Goal: Task Accomplishment & Management: Manage account settings

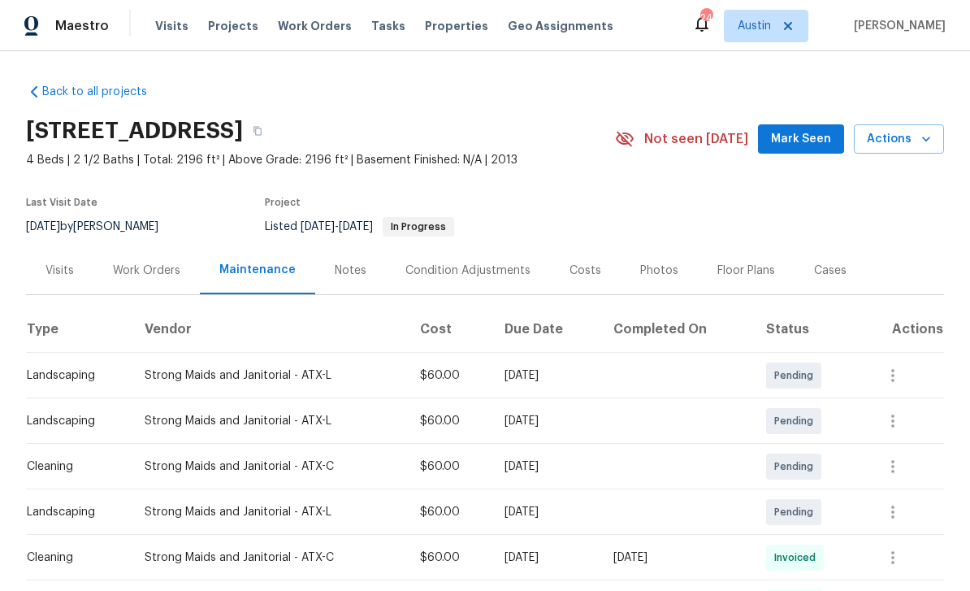
click at [278, 32] on span "Work Orders" at bounding box center [315, 26] width 74 height 16
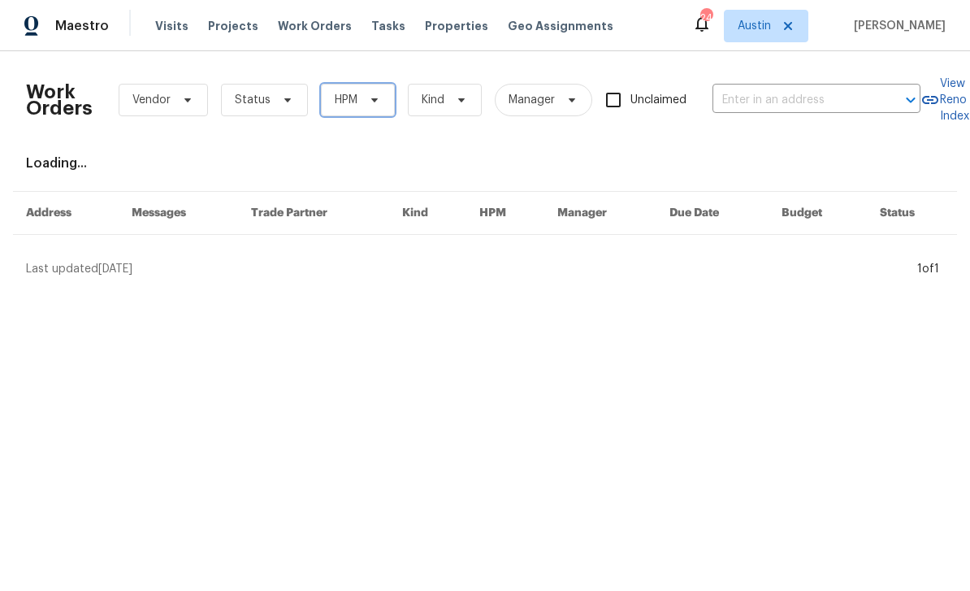
click at [372, 102] on icon at bounding box center [374, 99] width 13 height 13
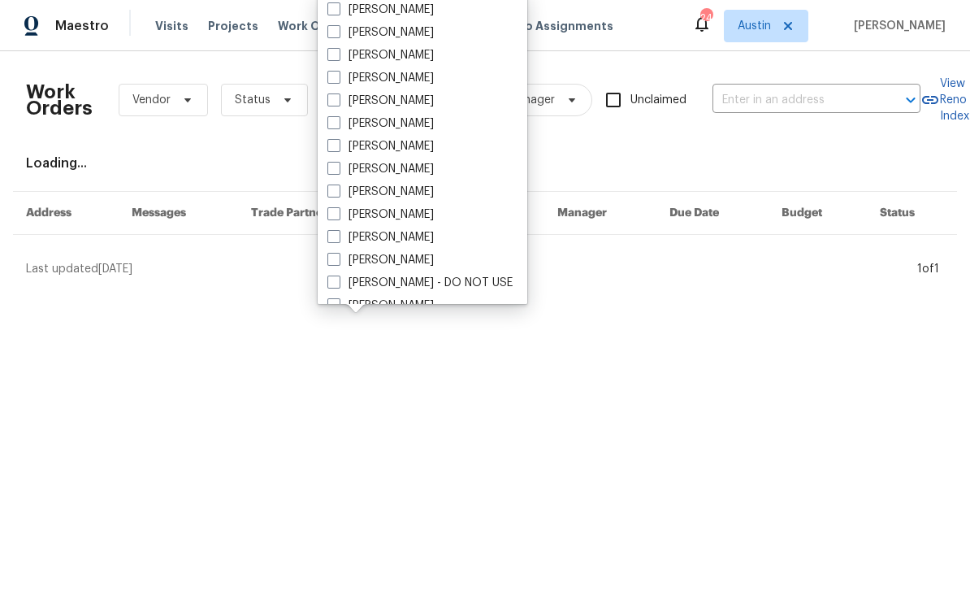
click at [331, 31] on span at bounding box center [334, 31] width 13 height 13
click at [331, 31] on input "[PERSON_NAME]" at bounding box center [333, 29] width 11 height 11
checkbox input "true"
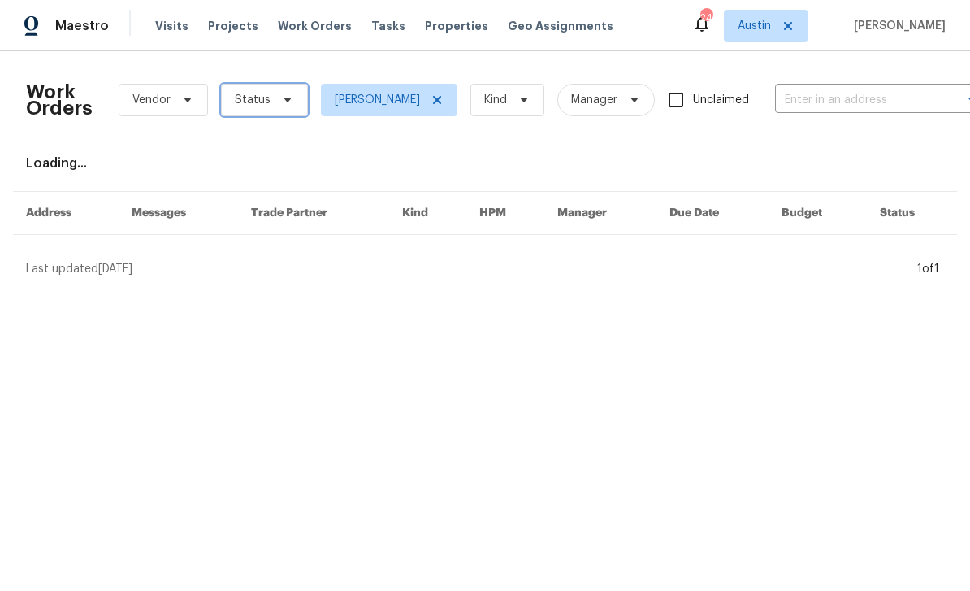
click at [275, 91] on span "Status" at bounding box center [264, 100] width 87 height 33
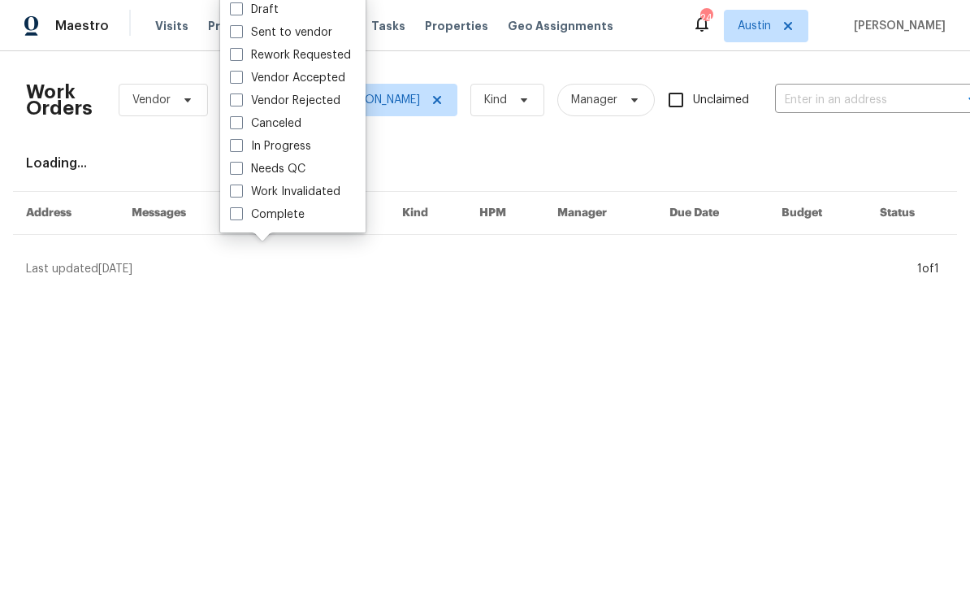
click at [237, 170] on span at bounding box center [236, 168] width 13 height 13
click at [237, 170] on input "Needs QC" at bounding box center [235, 166] width 11 height 11
checkbox input "true"
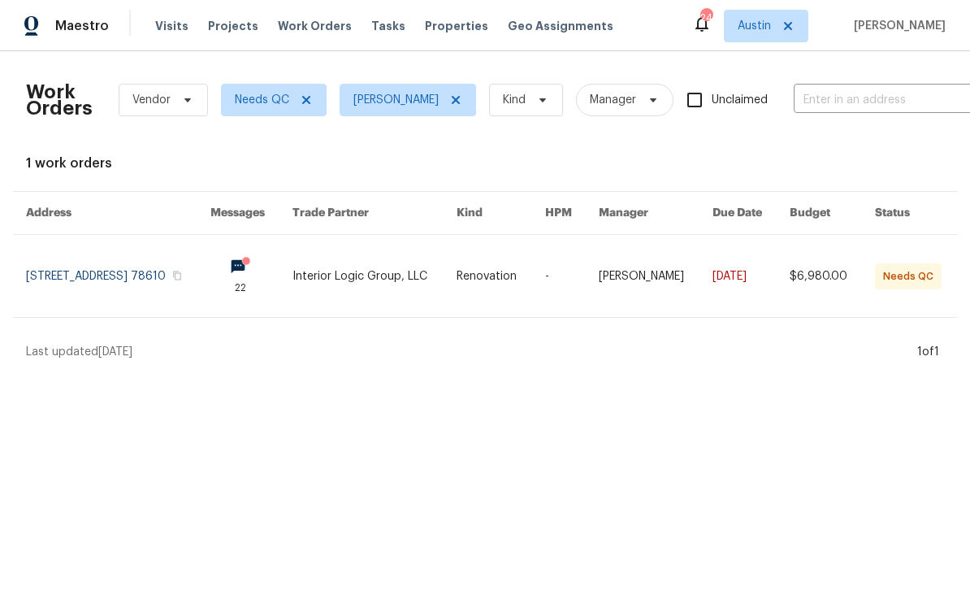
click at [179, 276] on link at bounding box center [118, 276] width 185 height 82
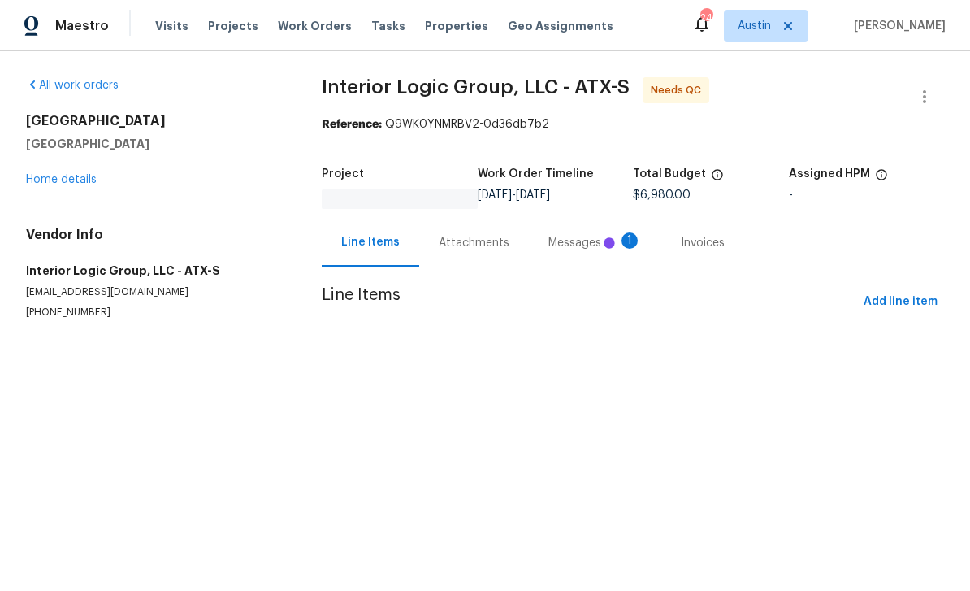
click at [562, 241] on div "Messages 1" at bounding box center [595, 243] width 93 height 16
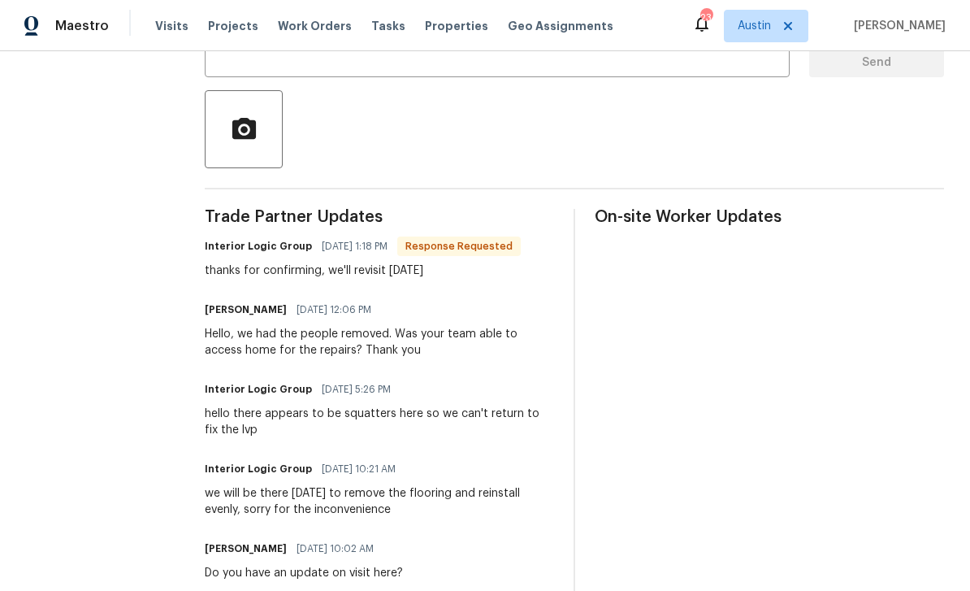
scroll to position [343, 0]
